Goal: Contribute content: Add original content to the website for others to see

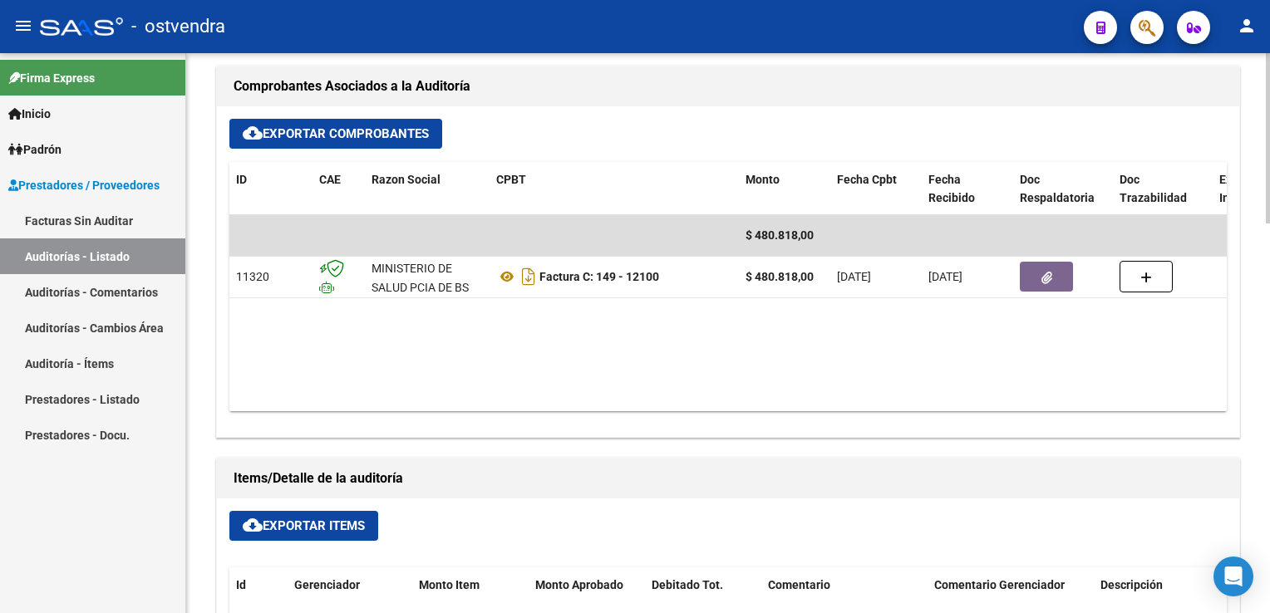
scroll to position [748, 0]
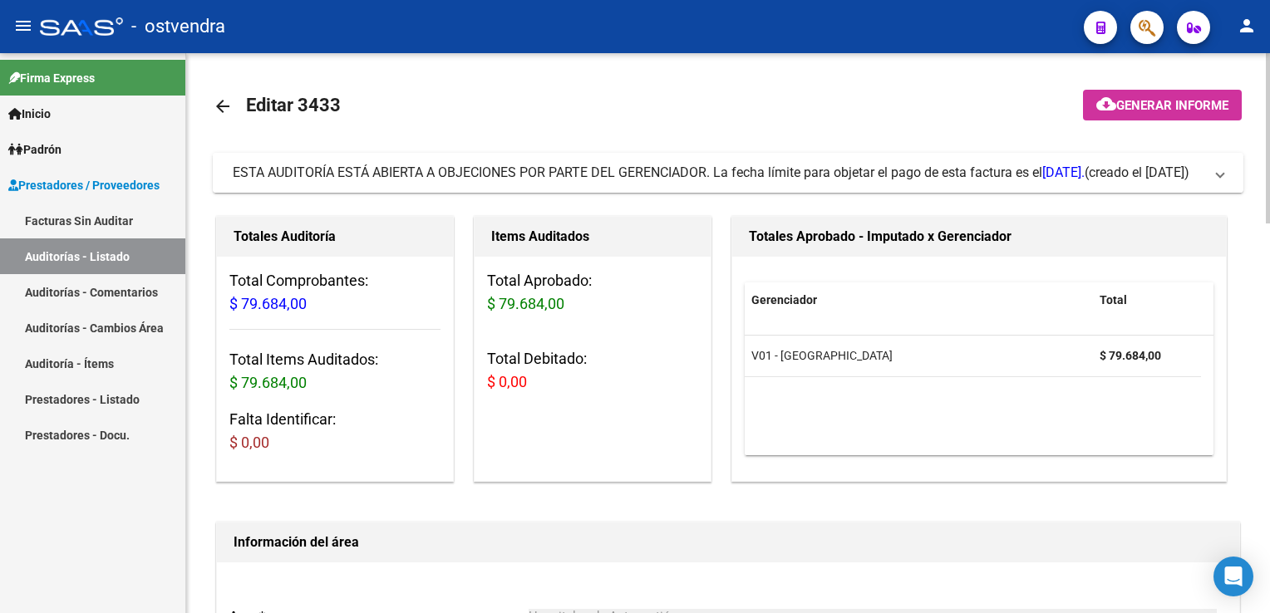
click at [1218, 167] on span at bounding box center [1220, 173] width 7 height 18
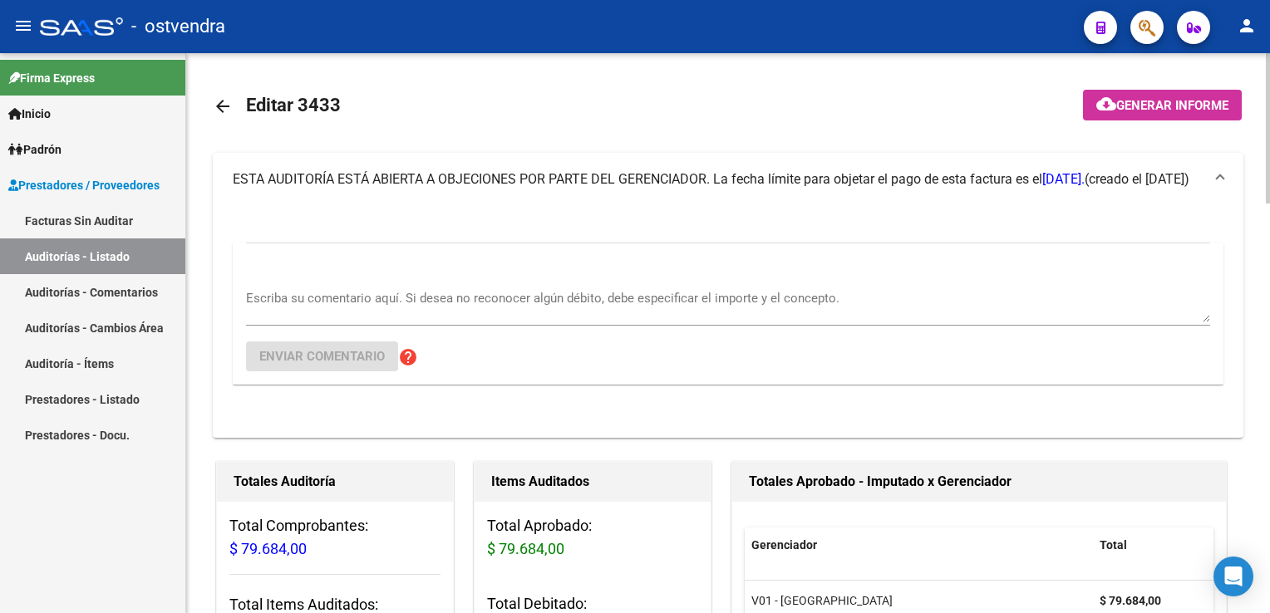
click at [438, 303] on textarea "Escriba su comentario aquí. Si desea no reconocer algún débito, debe especifica…" at bounding box center [728, 305] width 964 height 33
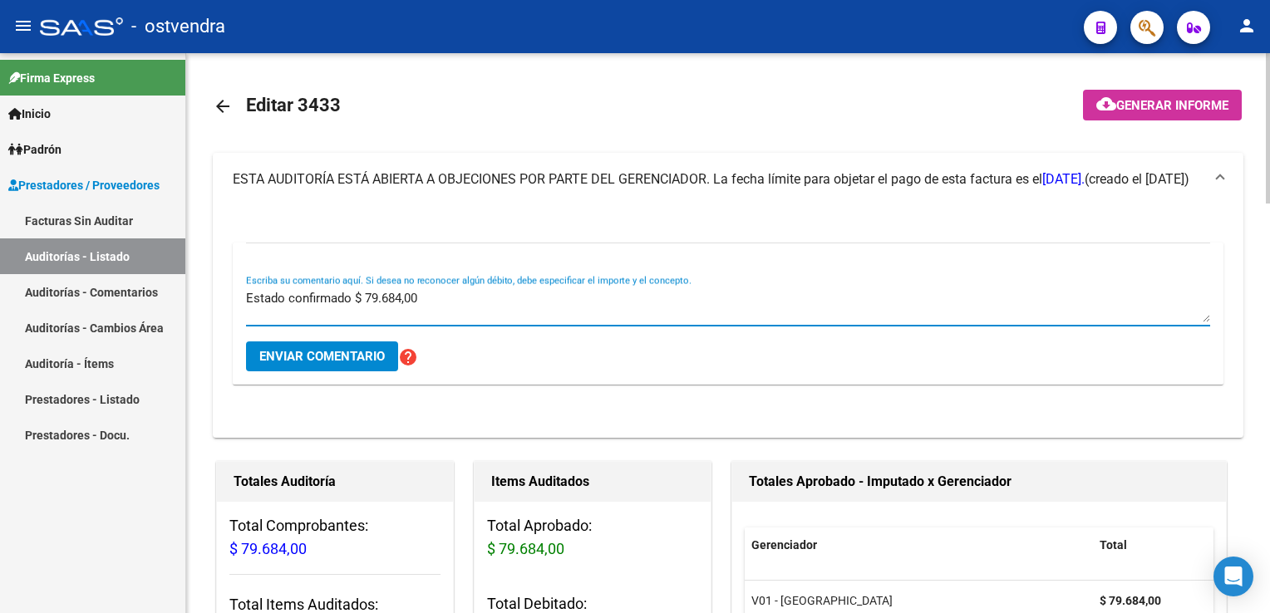
type textarea "Estado confirmado $ 79.684,00"
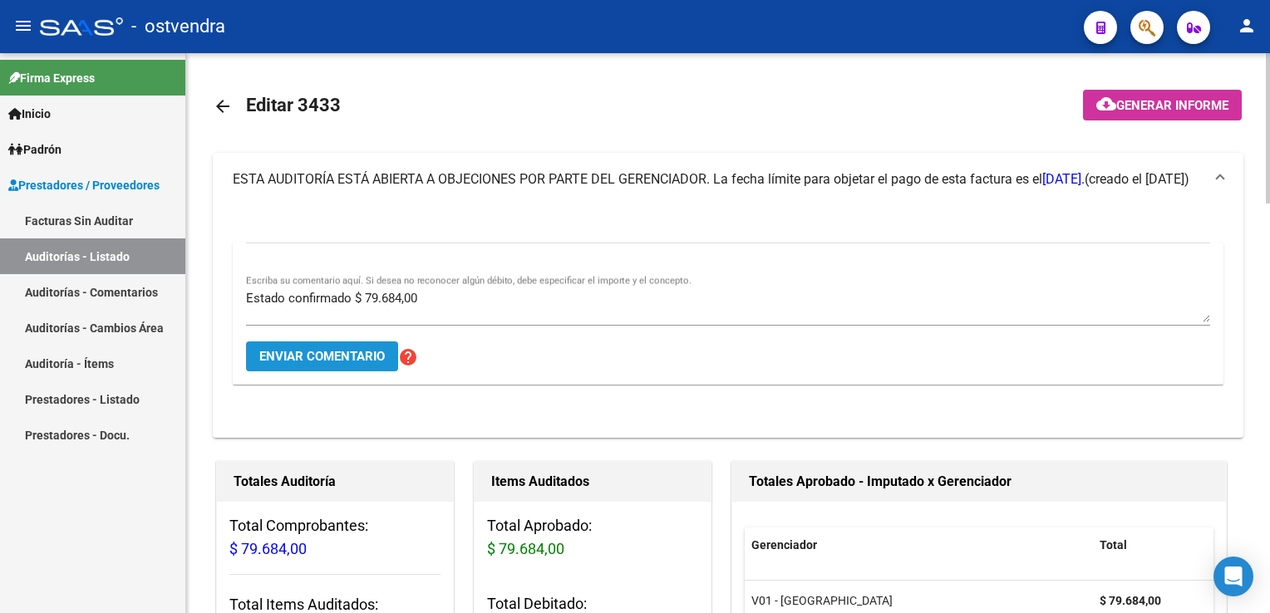
drag, startPoint x: 305, startPoint y: 362, endPoint x: 388, endPoint y: 137, distance: 240.1
click at [306, 362] on span "Enviar comentario" at bounding box center [322, 356] width 126 height 15
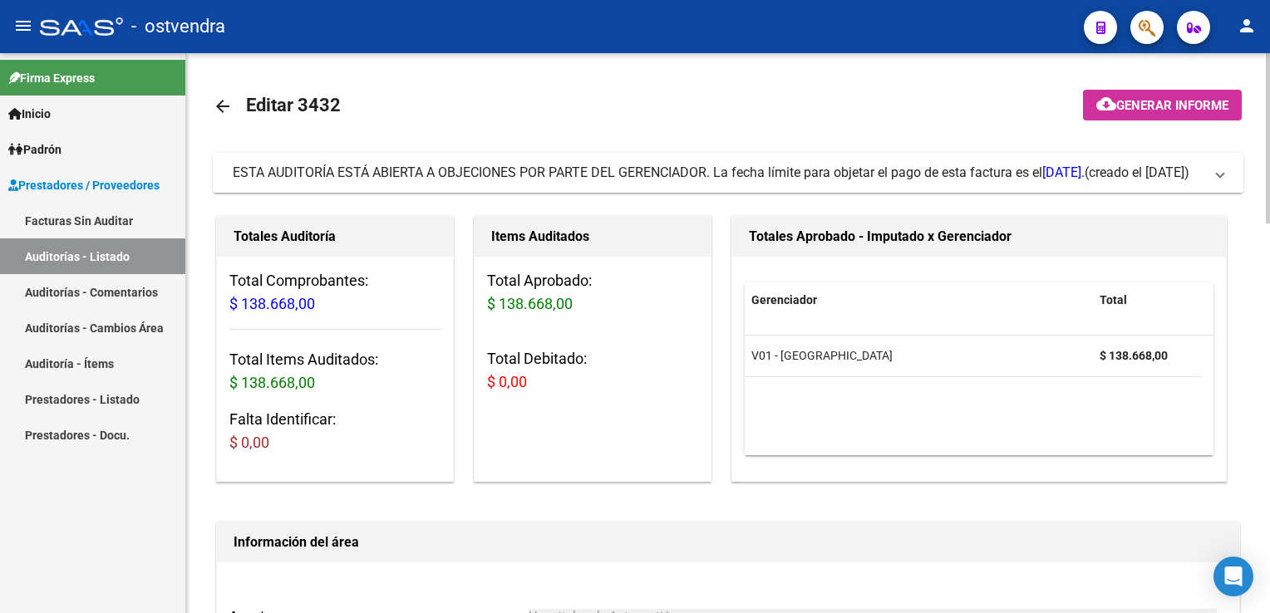
click at [1214, 171] on span "ESTA AUDITORÍA ESTÁ ABIERTA A OBJECIONES POR PARTE DEL GERENCIADOR. La fecha lí…" at bounding box center [725, 173] width 984 height 18
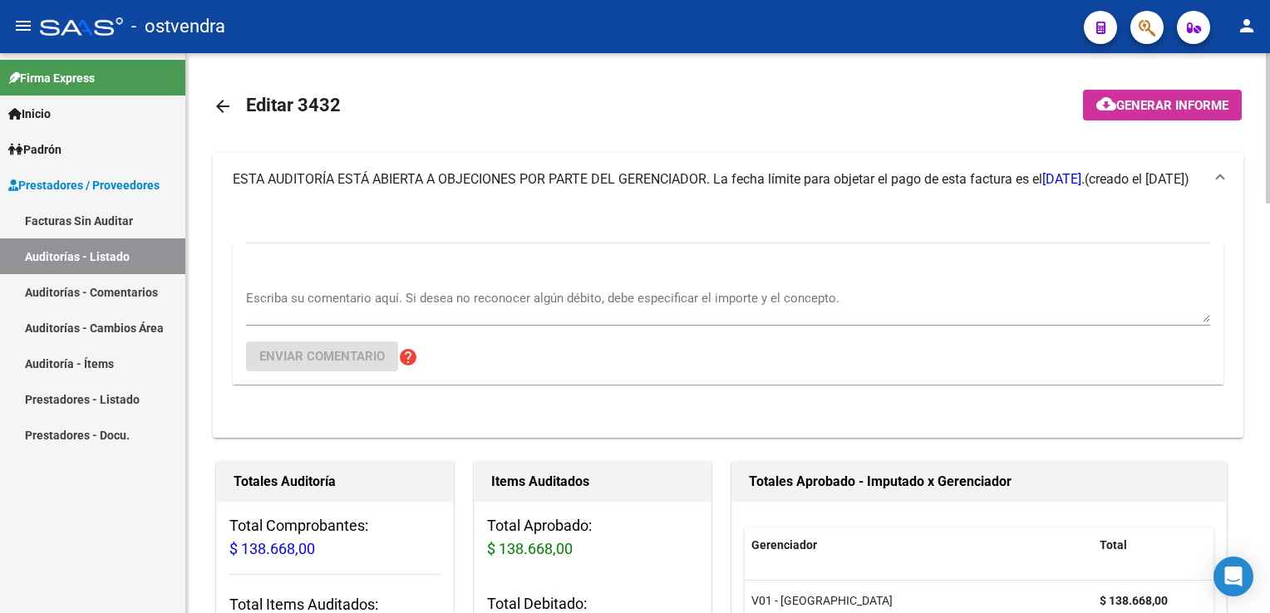
click at [302, 294] on textarea "Escriba su comentario aquí. Si desea no reconocer algún débito, debe especifica…" at bounding box center [728, 305] width 964 height 33
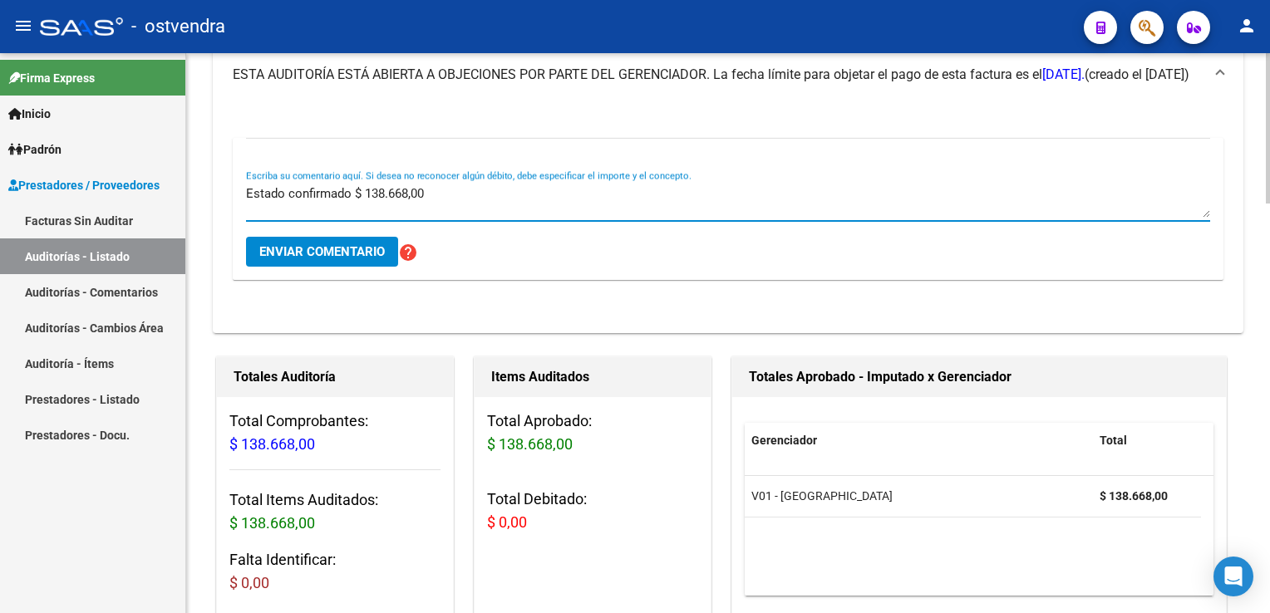
scroll to position [83, 0]
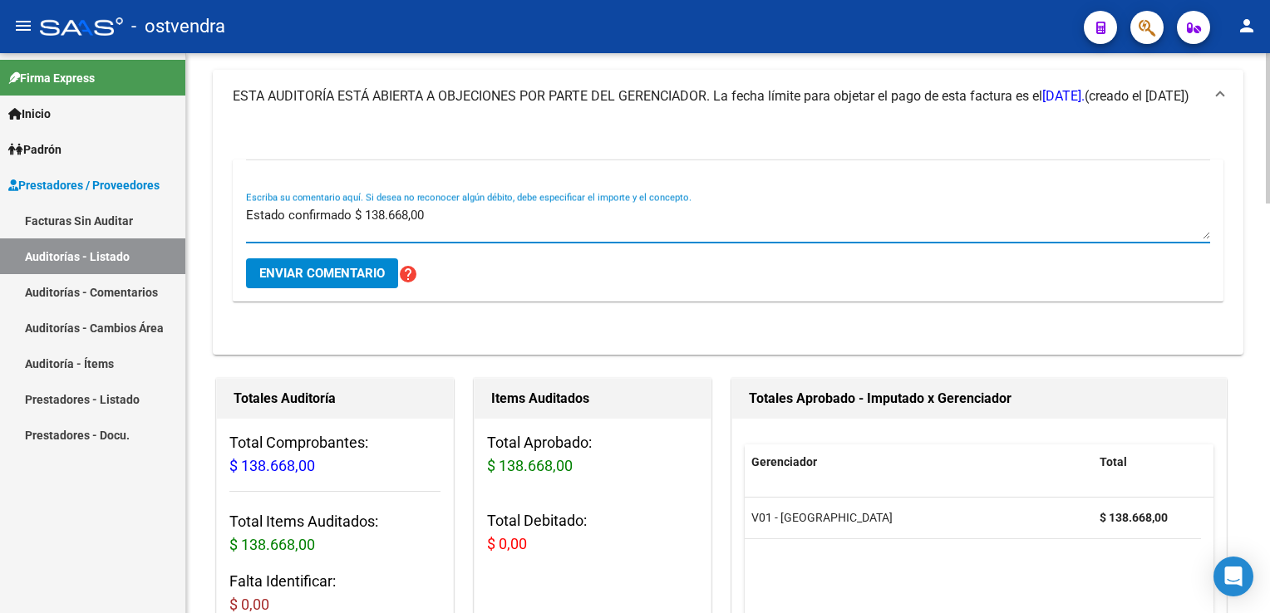
type textarea "Estado confirmado $ 138.668,00"
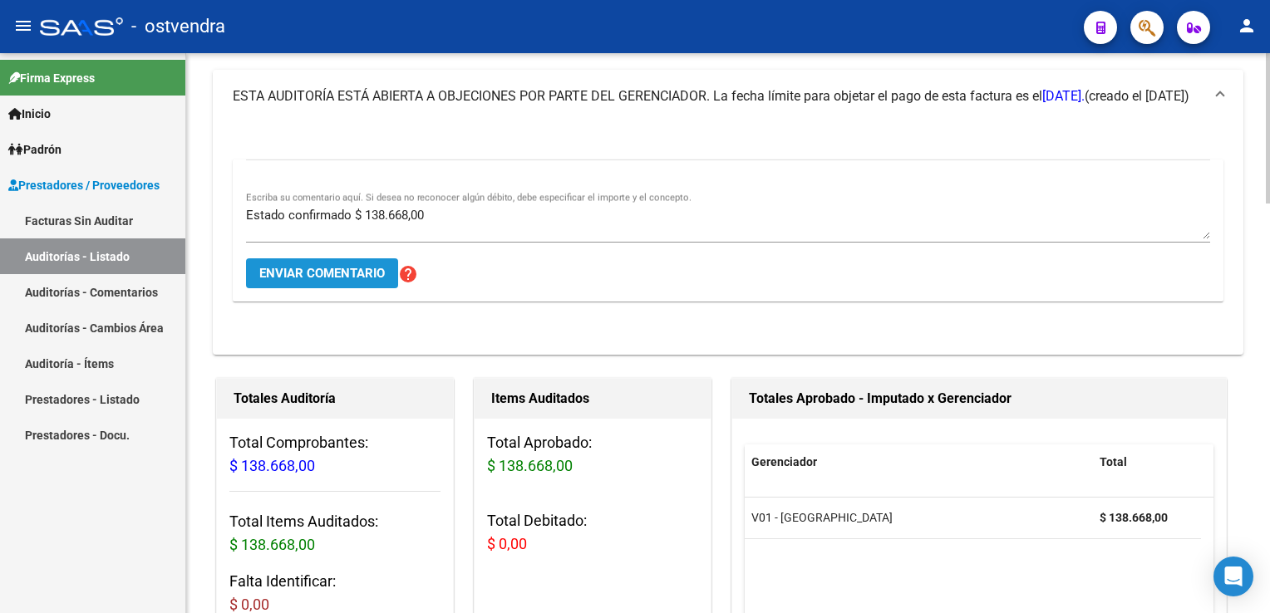
click at [315, 272] on span "Enviar comentario" at bounding box center [322, 273] width 126 height 15
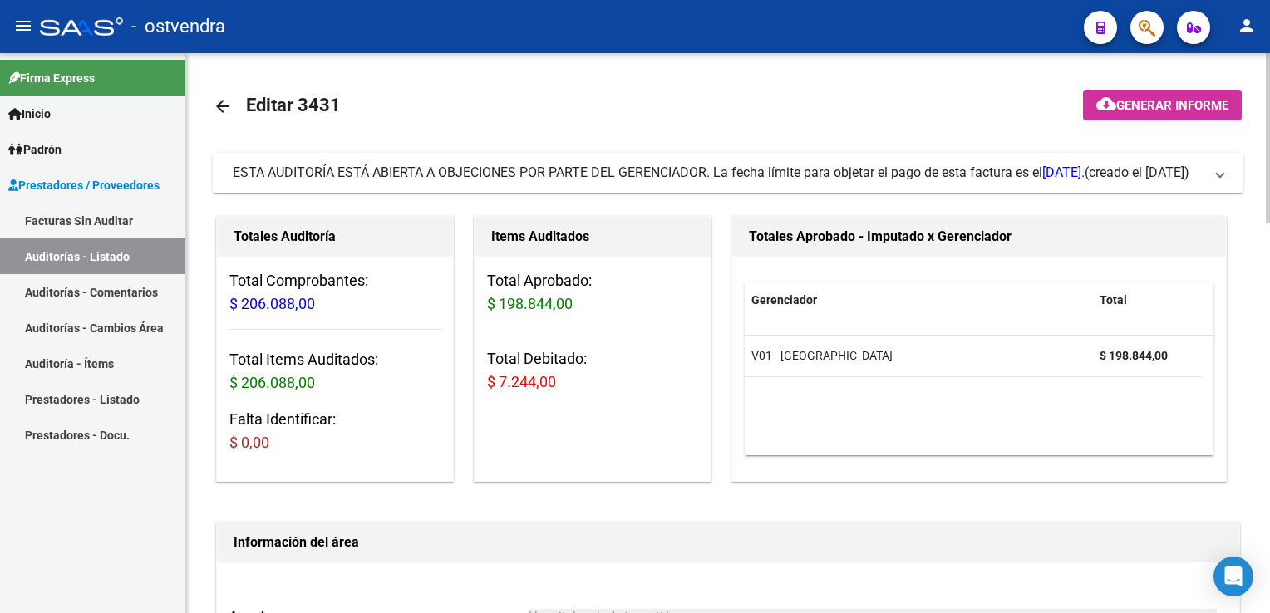
click at [1217, 176] on span at bounding box center [1220, 173] width 7 height 18
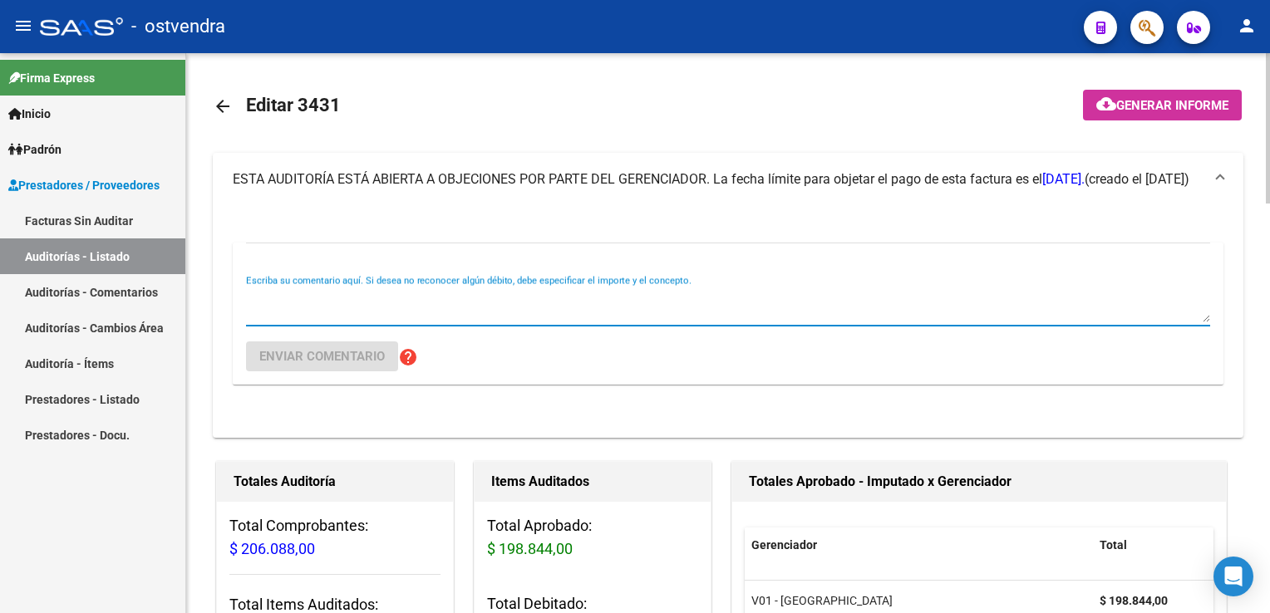
click at [635, 295] on textarea "Escriba su comentario aquí. Si desea no reconocer algún débito, debe especifica…" at bounding box center [728, 305] width 964 height 33
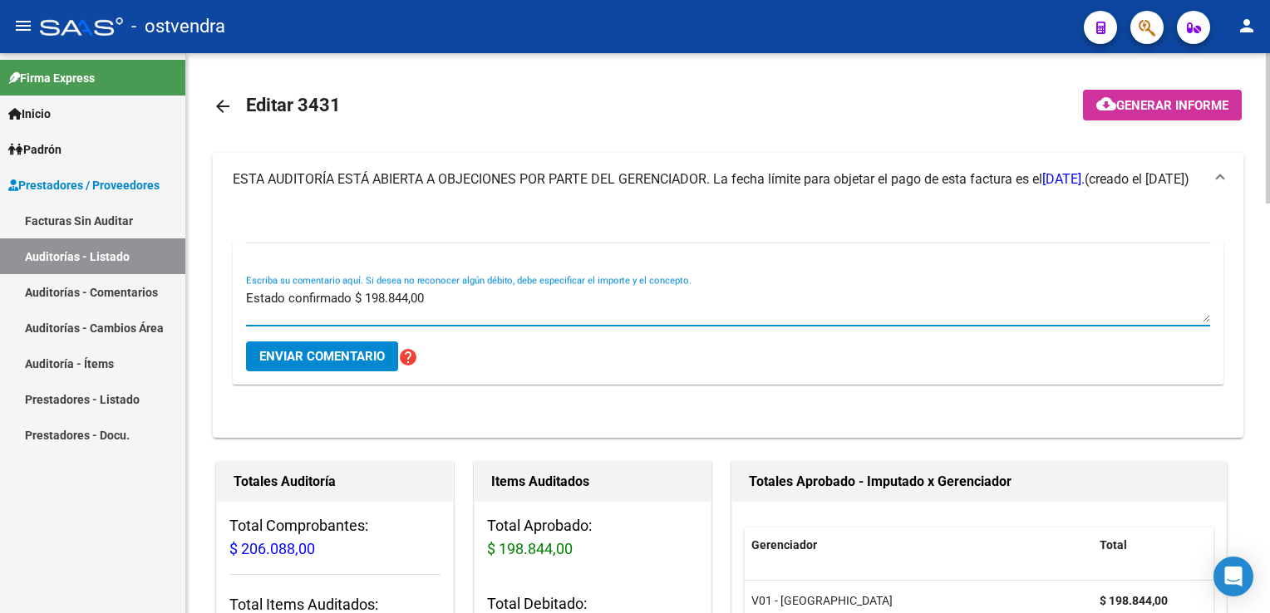
type textarea "Estado confirmado $ 198.844,00"
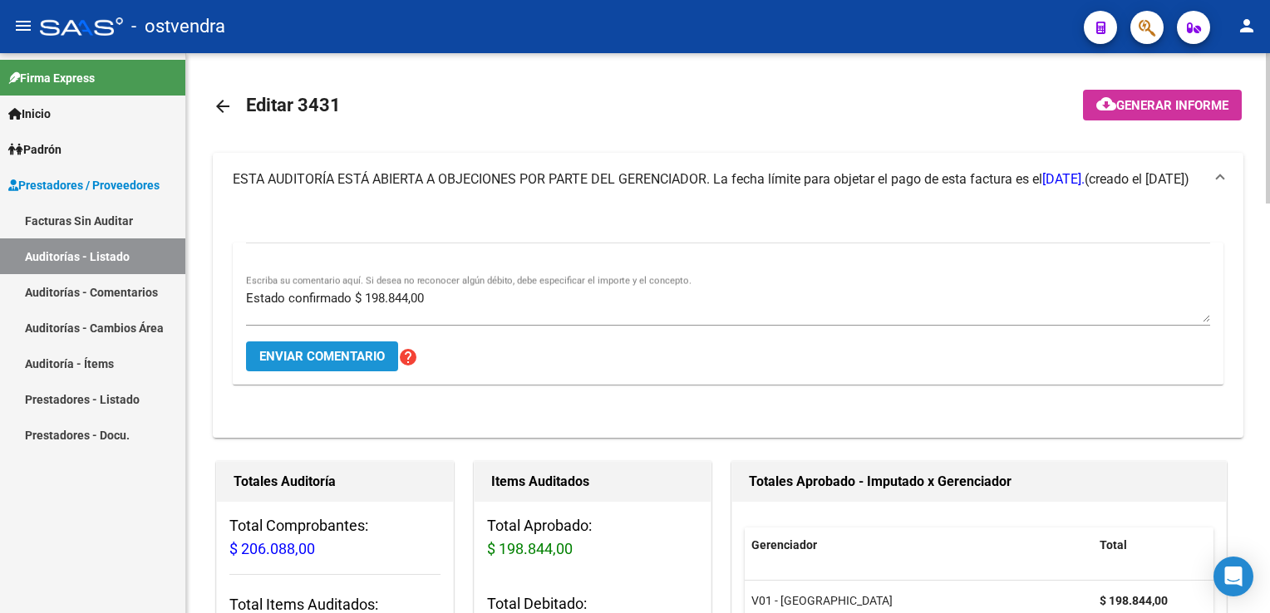
click at [363, 352] on span "Enviar comentario" at bounding box center [322, 356] width 126 height 15
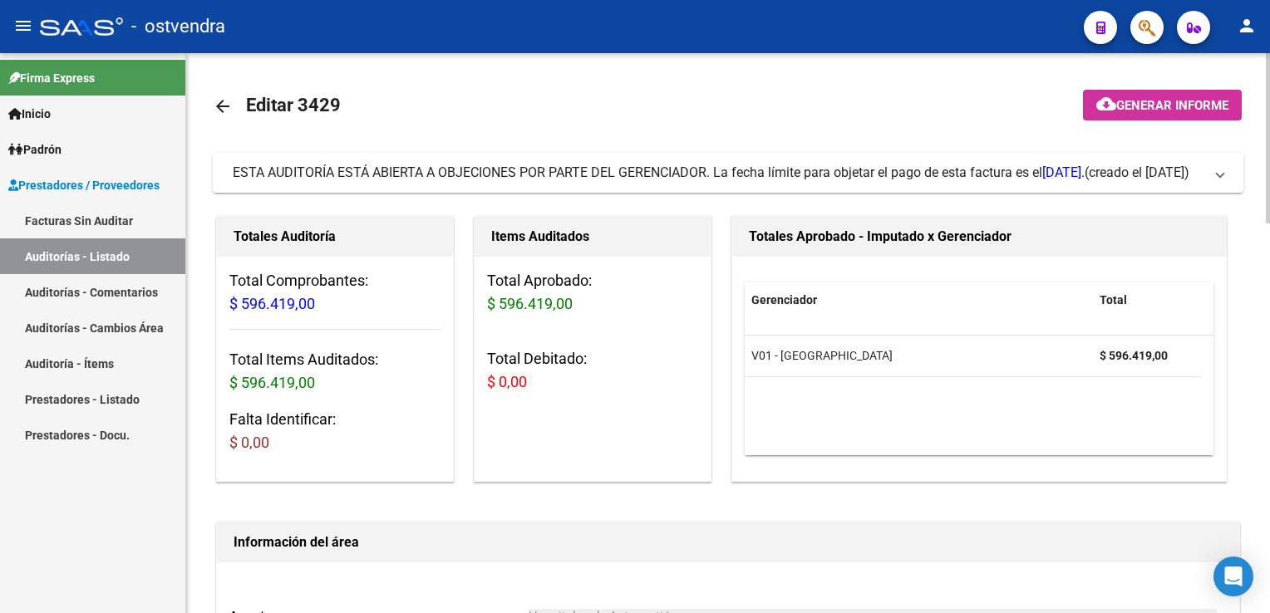
drag, startPoint x: 1215, startPoint y: 178, endPoint x: 1037, endPoint y: 208, distance: 180.4
click at [1213, 177] on span "ESTA AUDITORÍA ESTÁ ABIERTA A OBJECIONES POR PARTE DEL GERENCIADOR. La fecha lí…" at bounding box center [725, 173] width 984 height 18
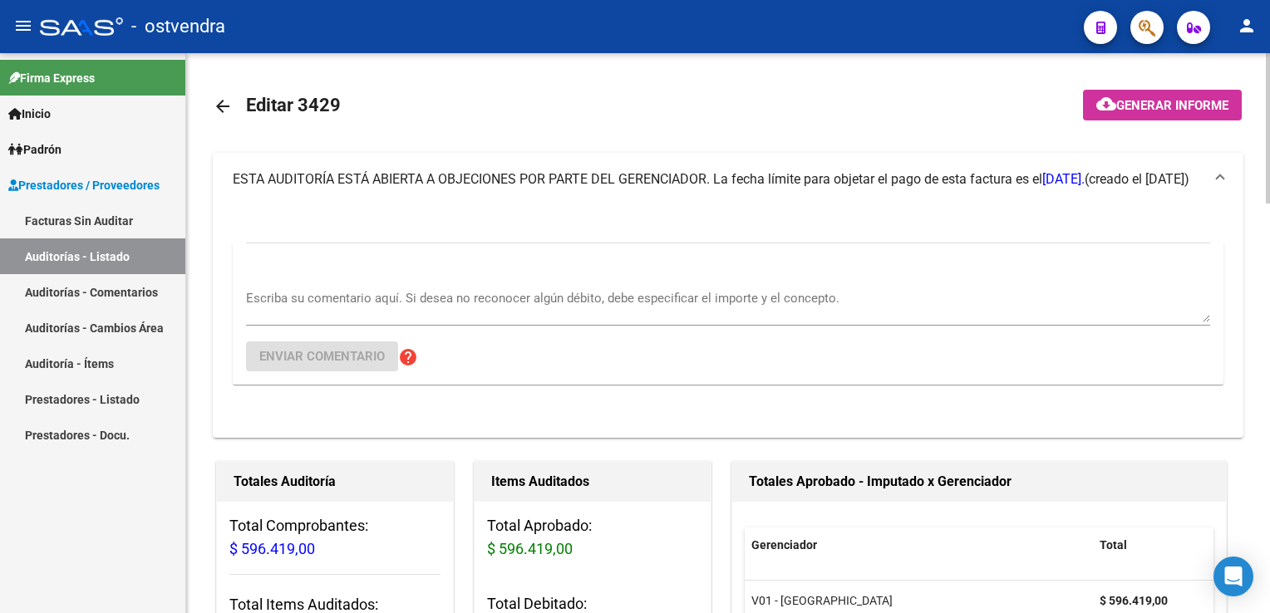
click at [441, 282] on div "Escriba su comentario aquí. Si desea no reconocer algún débito, debe especifica…" at bounding box center [728, 300] width 964 height 51
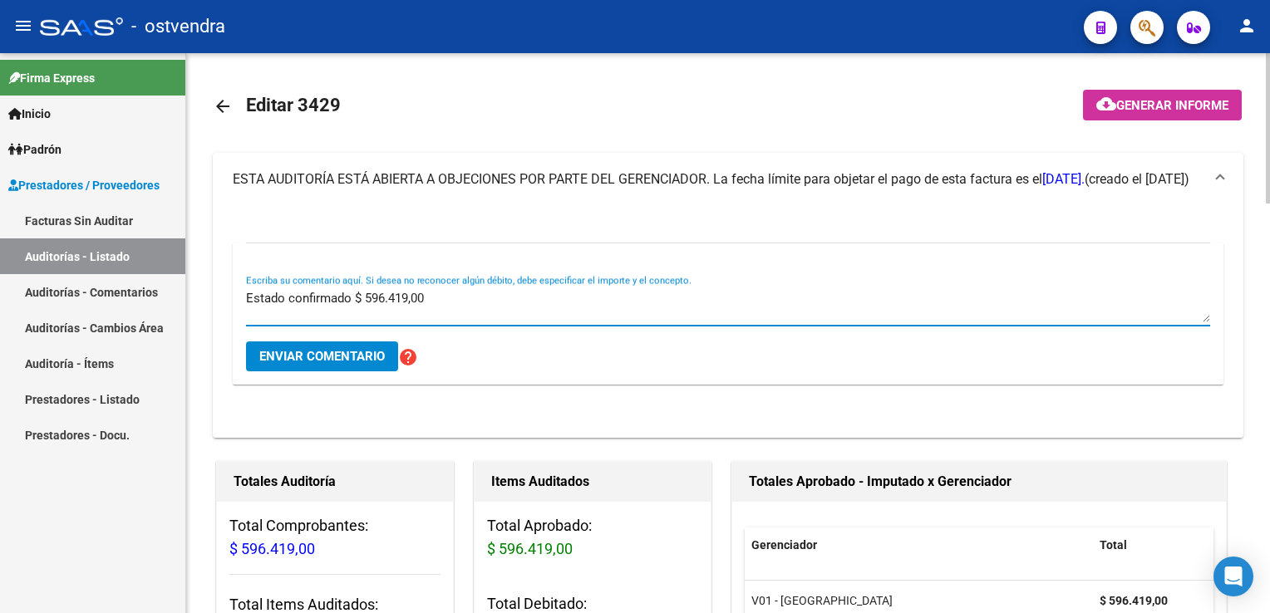
type textarea "Estado confirmado $ 596.419,00"
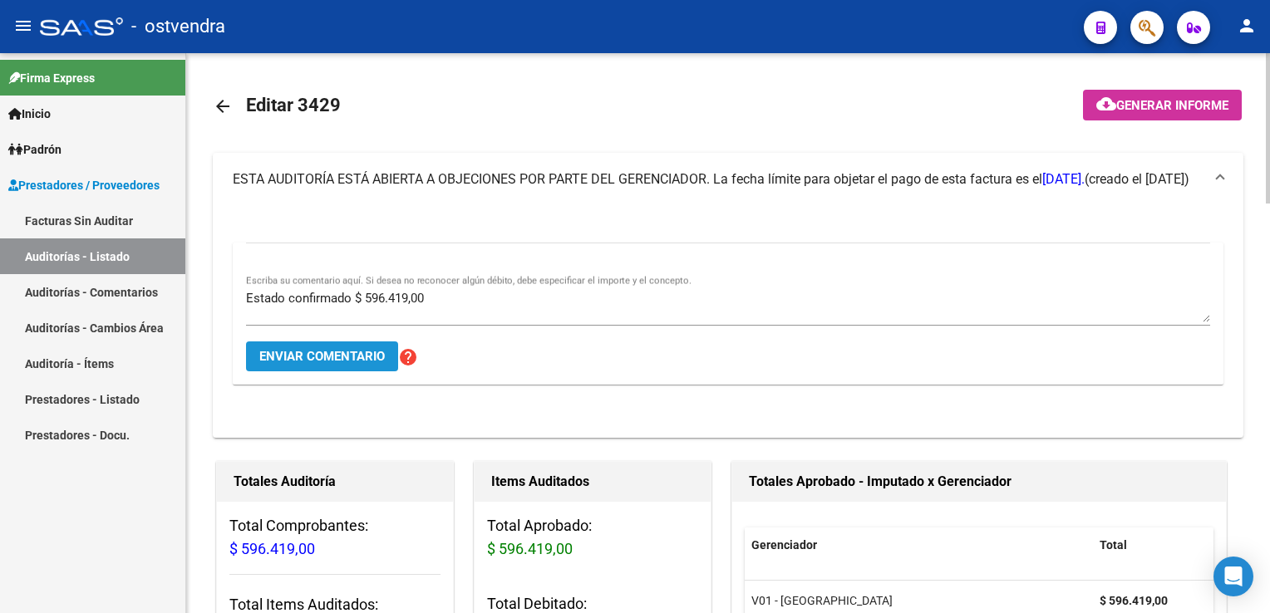
click at [325, 353] on span "Enviar comentario" at bounding box center [322, 356] width 126 height 15
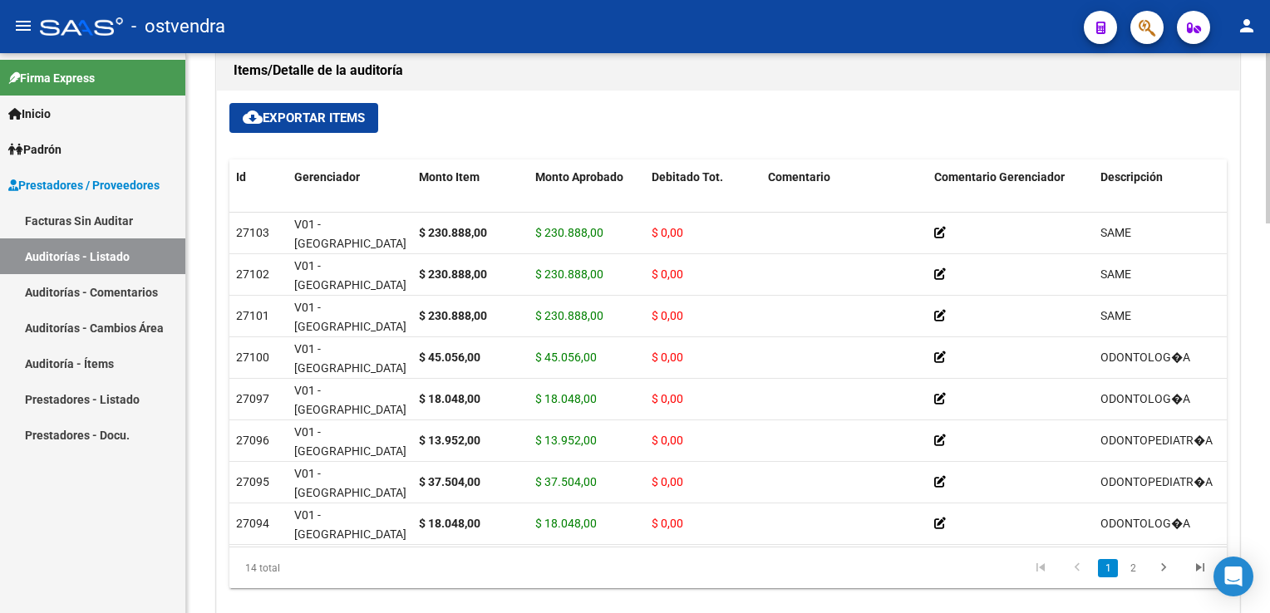
scroll to position [1164, 0]
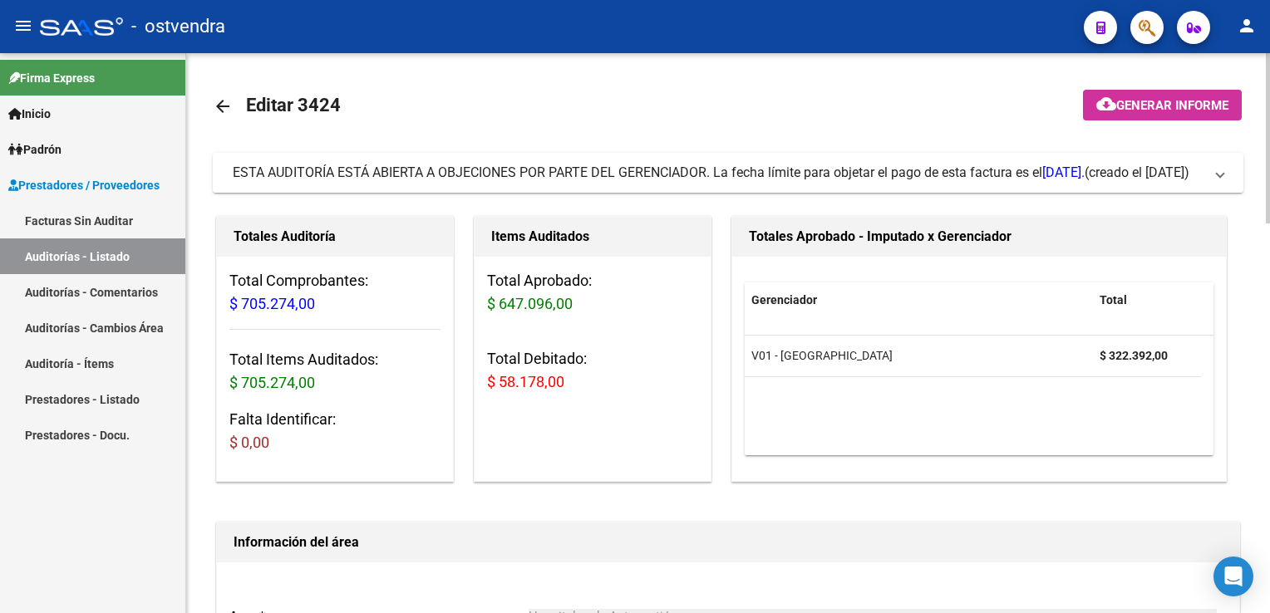
click at [1226, 170] on mat-expansion-panel-header "ESTA AUDITORÍA ESTÁ ABIERTA A OBJECIONES POR PARTE DEL GERENCIADOR. La fecha lí…" at bounding box center [728, 173] width 1031 height 40
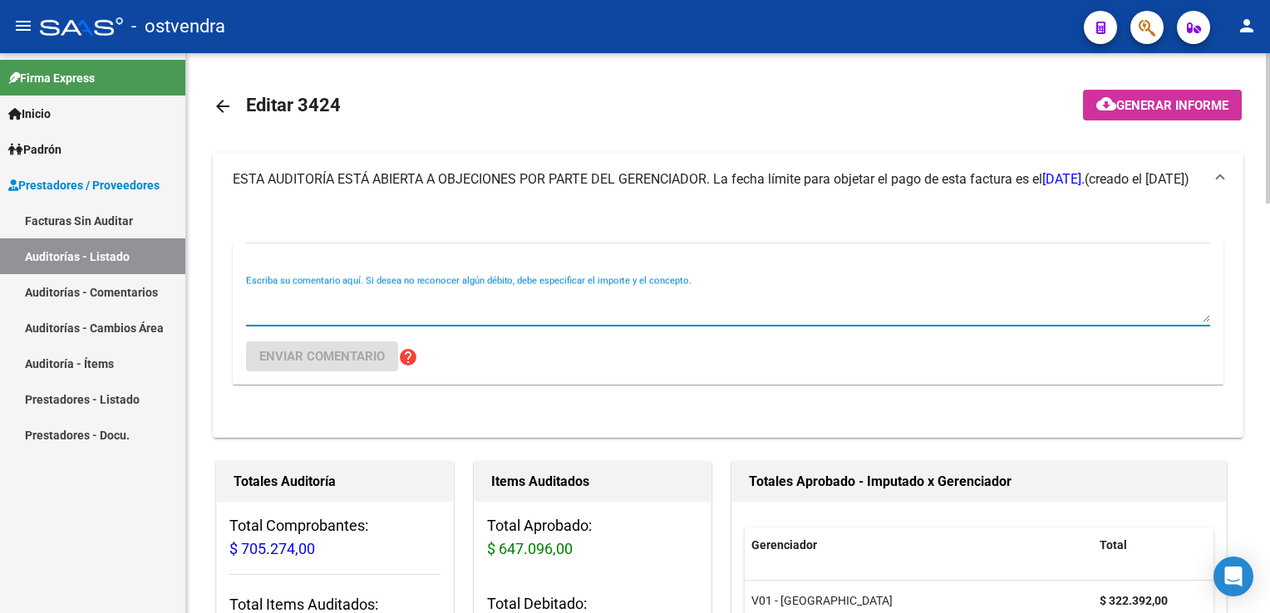
click at [346, 295] on textarea "Escriba su comentario aquí. Si desea no reconocer algún débito, debe especifica…" at bounding box center [728, 305] width 964 height 33
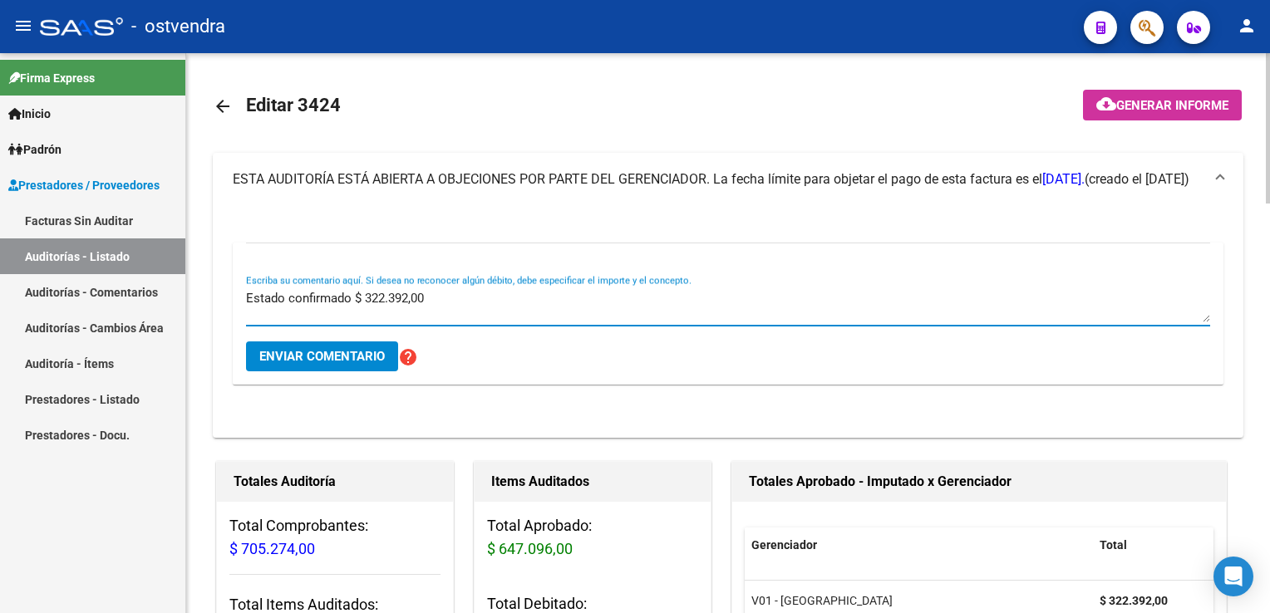
type textarea "Estado confirmado $ 322.392,00"
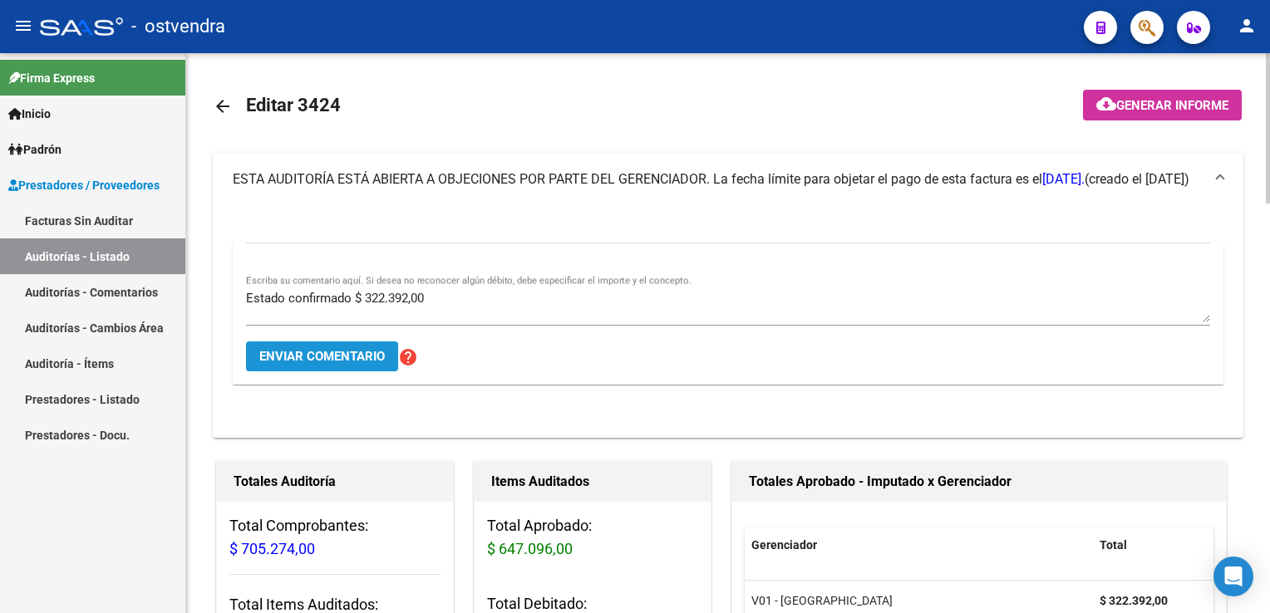
click at [317, 356] on span "Enviar comentario" at bounding box center [322, 356] width 126 height 15
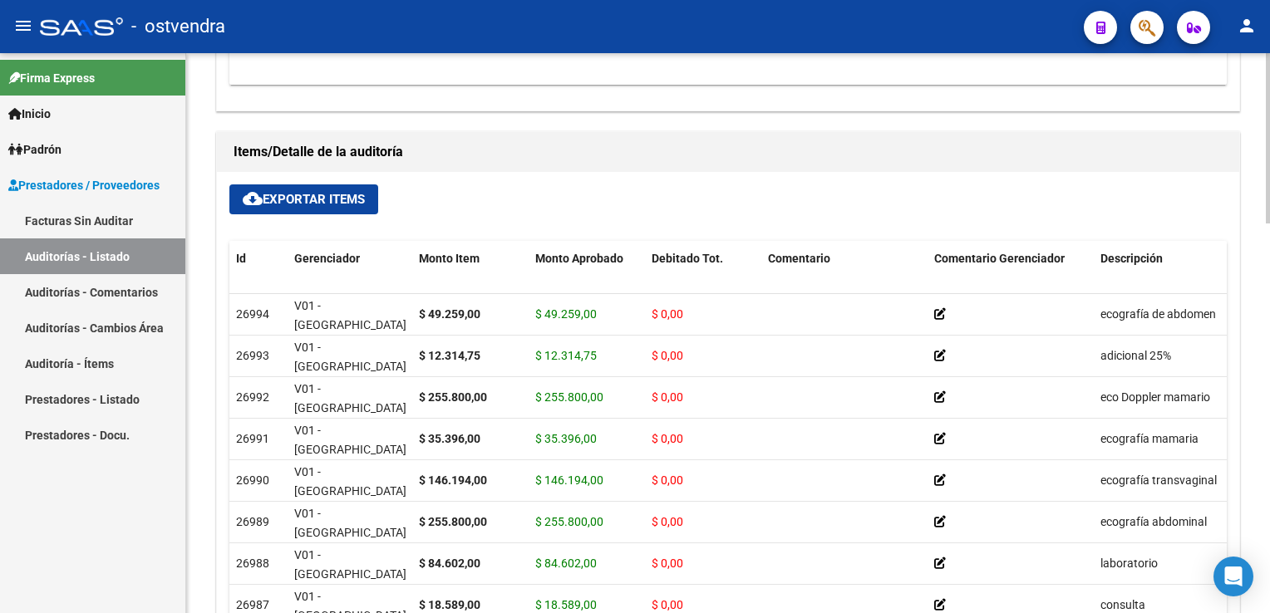
scroll to position [15, 0]
